Goal: Task Accomplishment & Management: Use online tool/utility

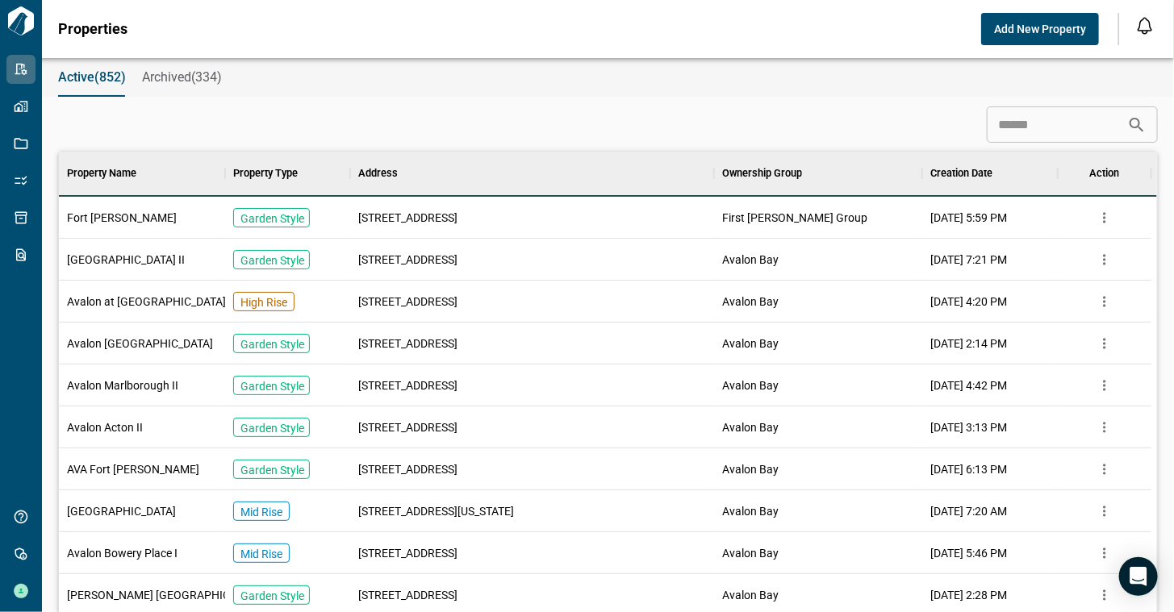
scroll to position [13, 6]
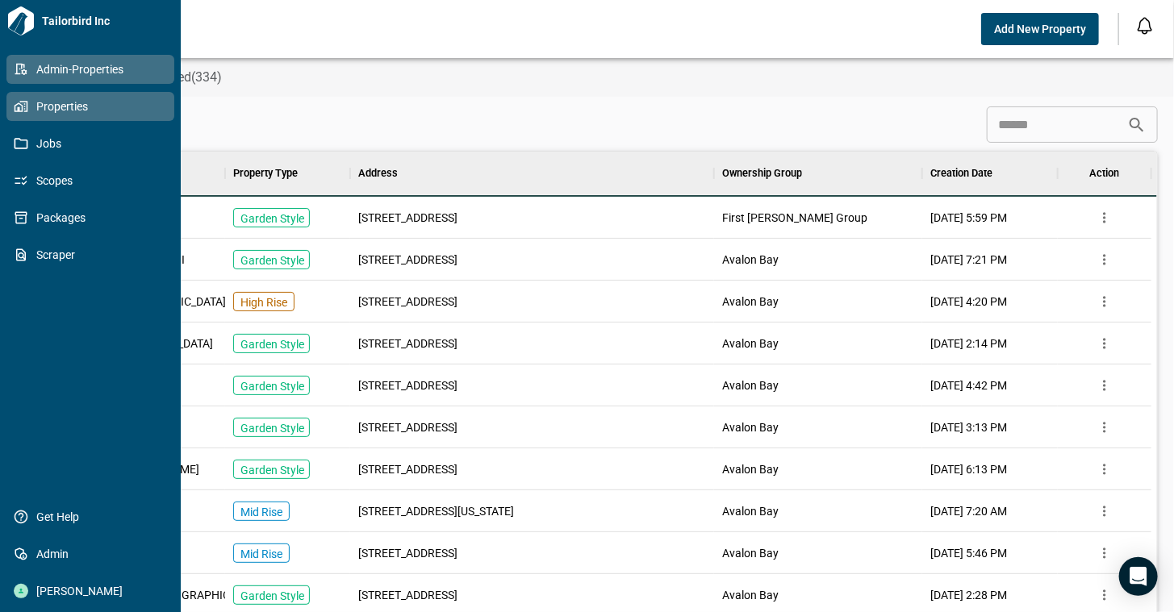
click at [24, 111] on icon at bounding box center [21, 106] width 15 height 15
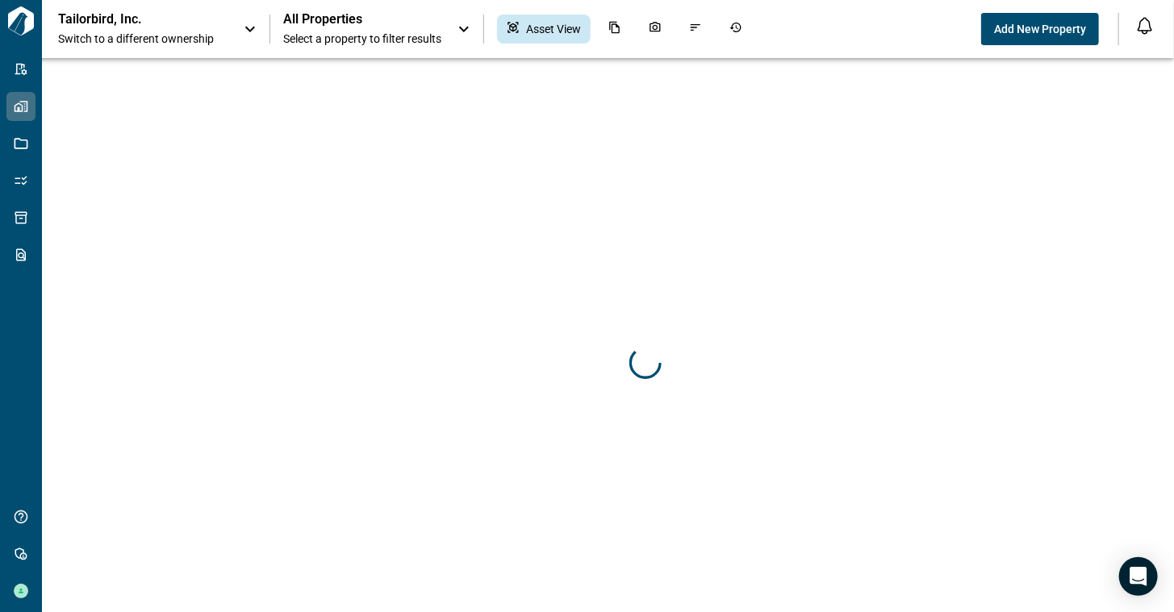
click at [211, 34] on span "Switch to a different ownership" at bounding box center [142, 39] width 169 height 16
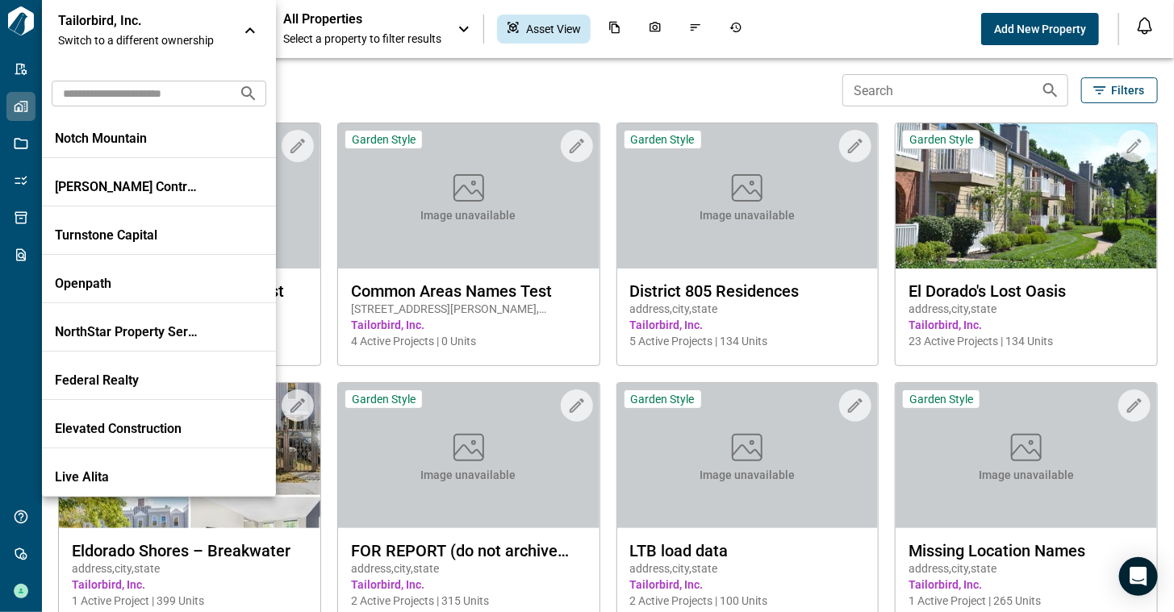
click at [167, 94] on input "text" at bounding box center [139, 93] width 174 height 30
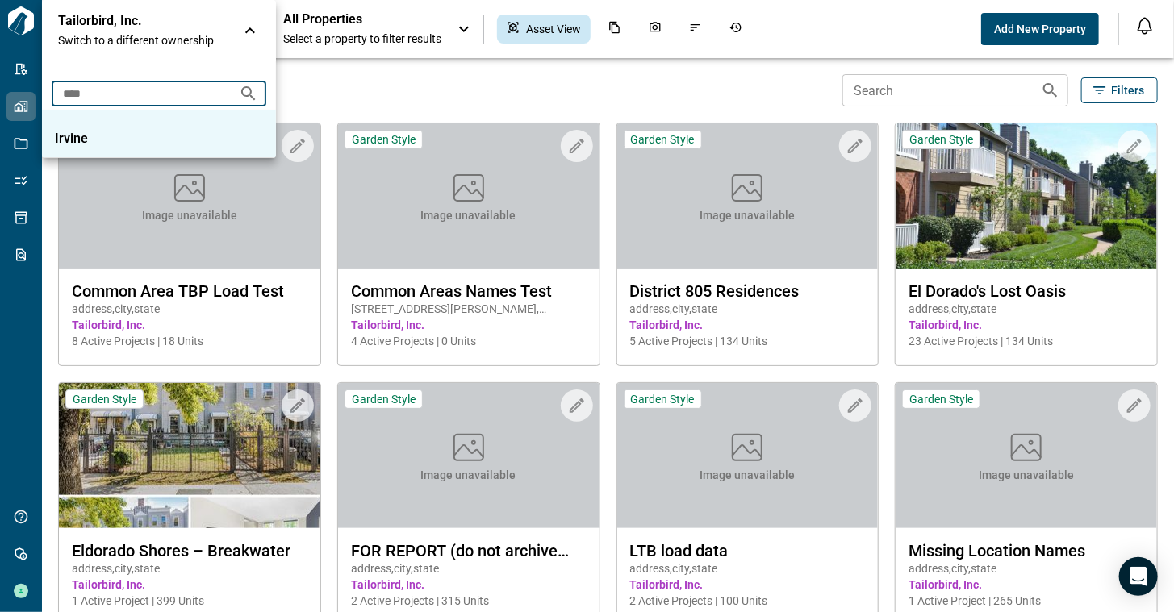
type input "****"
click at [135, 139] on p "Irvine" at bounding box center [127, 139] width 145 height 16
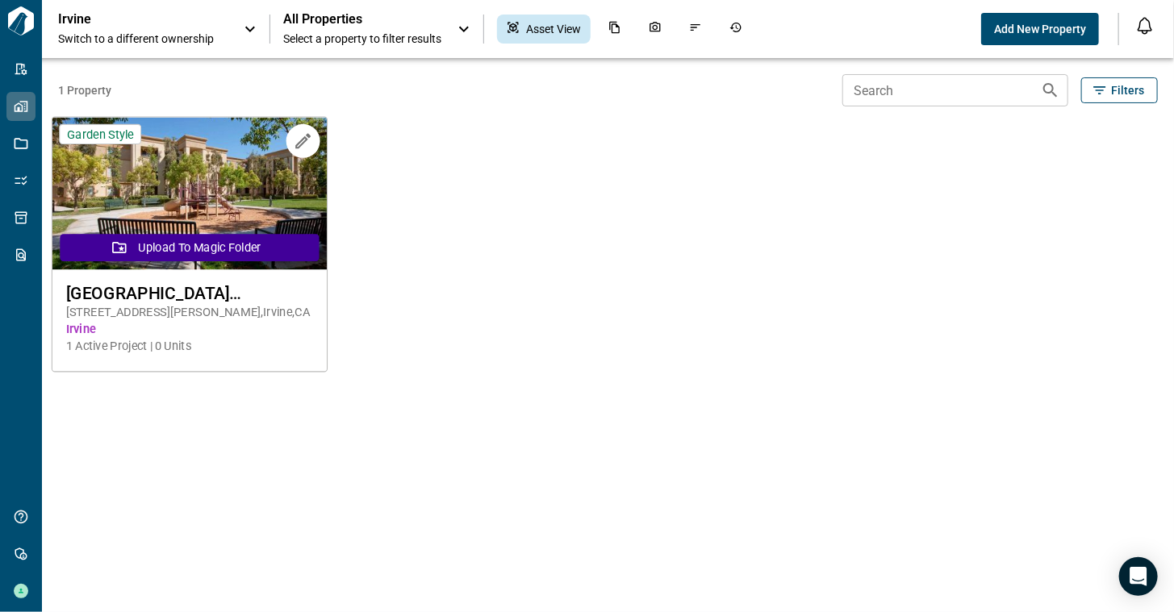
click at [259, 213] on img at bounding box center [189, 194] width 274 height 153
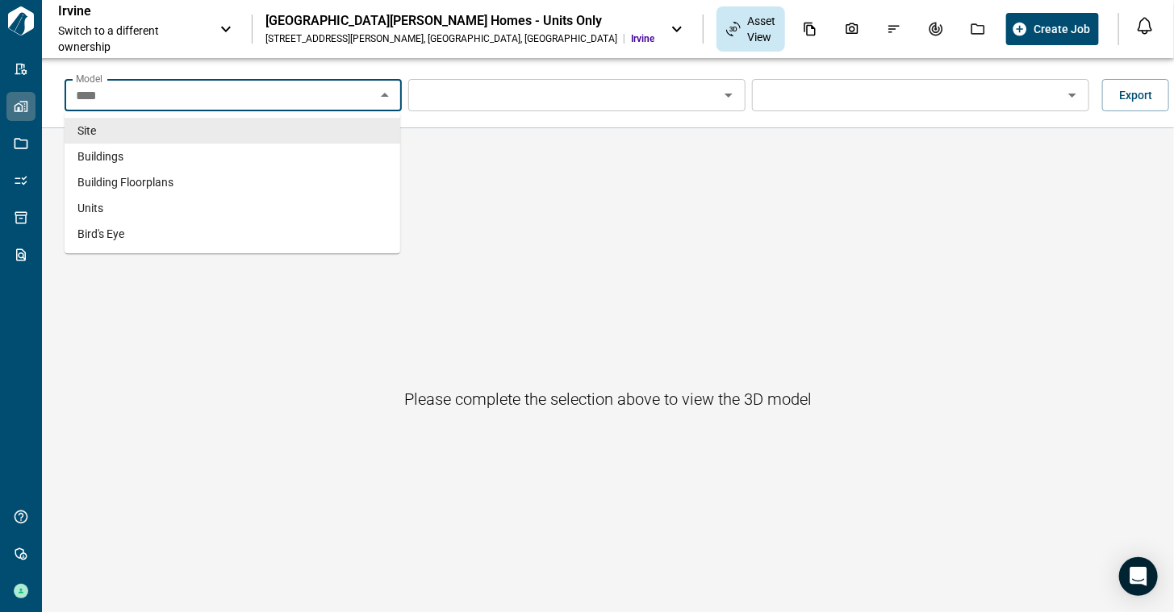
click at [330, 91] on input "****" at bounding box center [219, 95] width 301 height 23
click at [279, 199] on li "Units" at bounding box center [233, 208] width 336 height 26
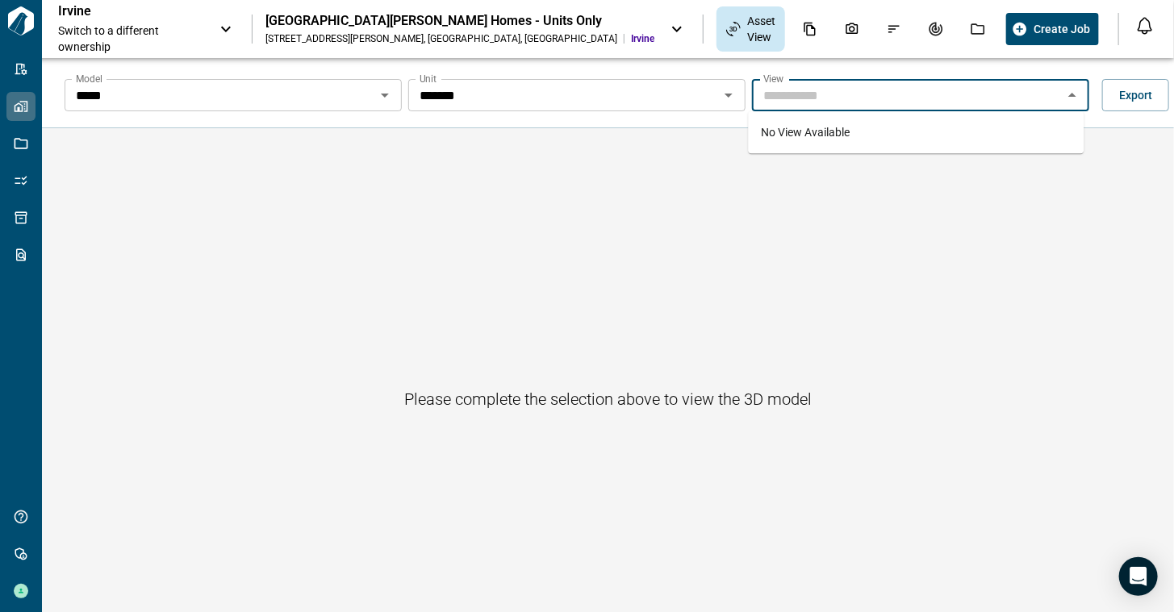
click at [824, 100] on input "Model" at bounding box center [907, 95] width 301 height 23
click at [810, 144] on div "No View Available" at bounding box center [916, 132] width 336 height 42
